Goal: Navigation & Orientation: Find specific page/section

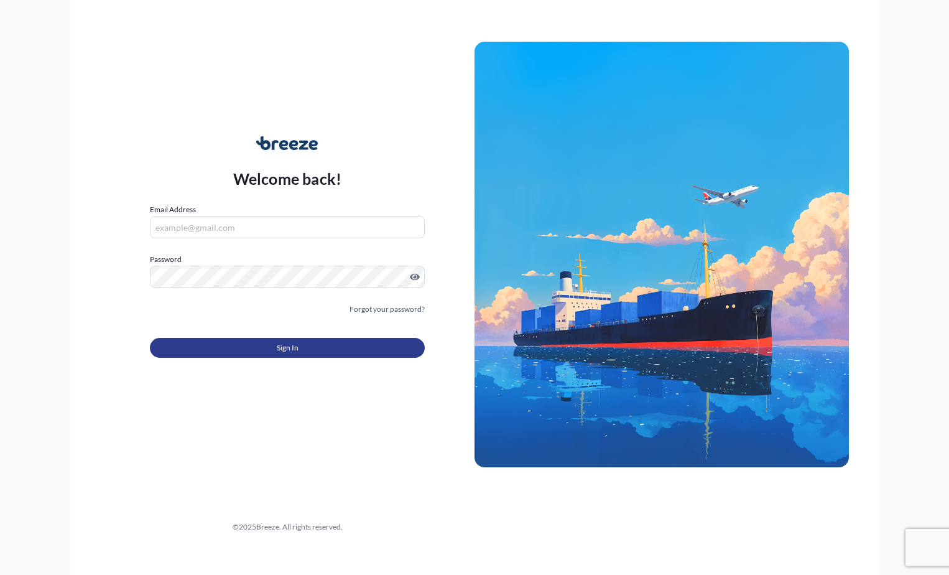
type input "[EMAIL_ADDRESS][DOMAIN_NAME]"
click at [310, 348] on button "Sign In" at bounding box center [287, 348] width 275 height 20
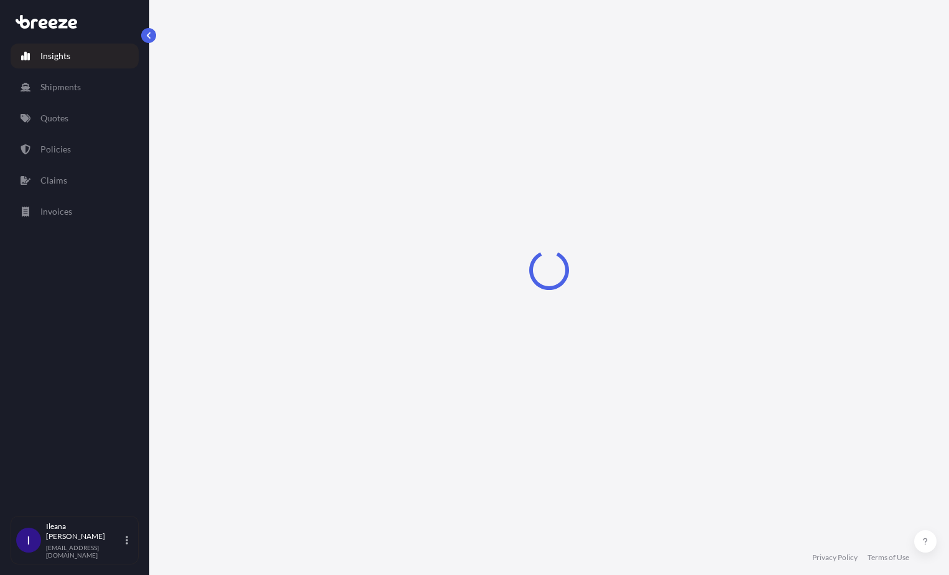
select select "2025"
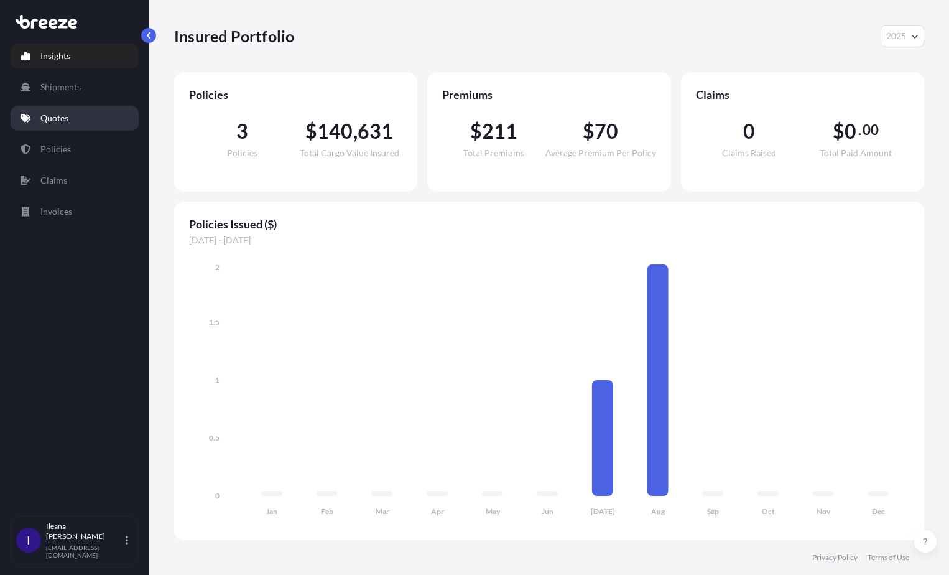
click at [53, 117] on p "Quotes" at bounding box center [54, 118] width 28 height 12
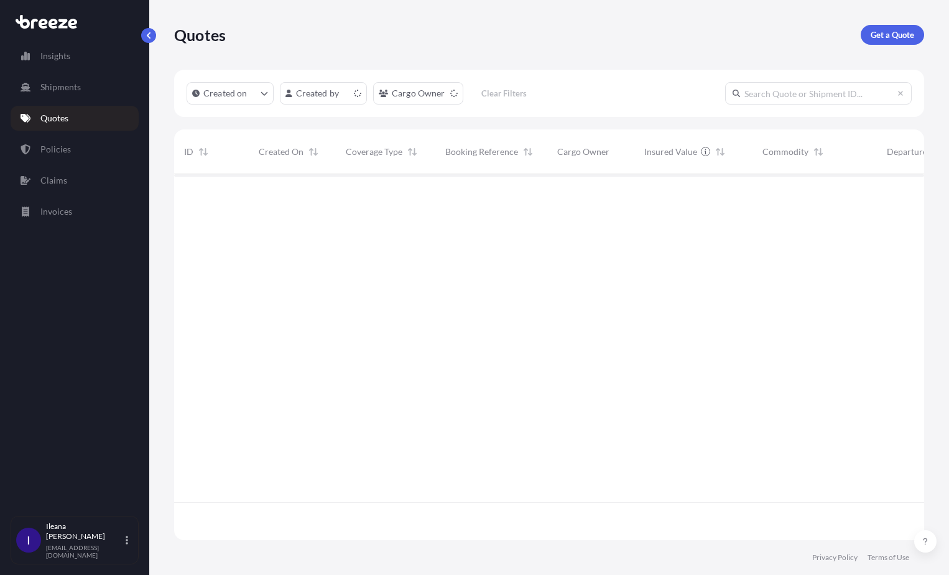
scroll to position [363, 741]
